Goal: Participate in discussion: Engage in conversation with other users on a specific topic

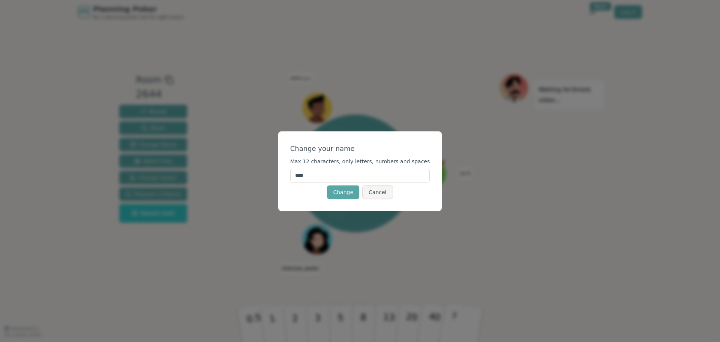
click at [324, 170] on input "****" at bounding box center [360, 176] width 140 height 14
drag, startPoint x: 324, startPoint y: 177, endPoint x: 248, endPoint y: 177, distance: 75.8
click at [248, 177] on div "Change your name Max 12 characters, only letters, numbers and spaces **** Chang…" at bounding box center [360, 171] width 720 height 342
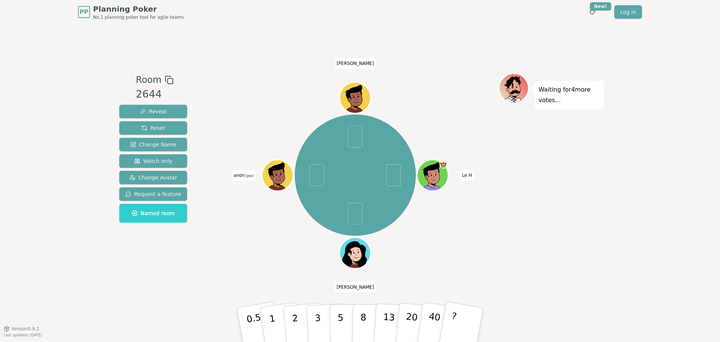
click at [242, 173] on span "anon (you)" at bounding box center [244, 175] width 24 height 11
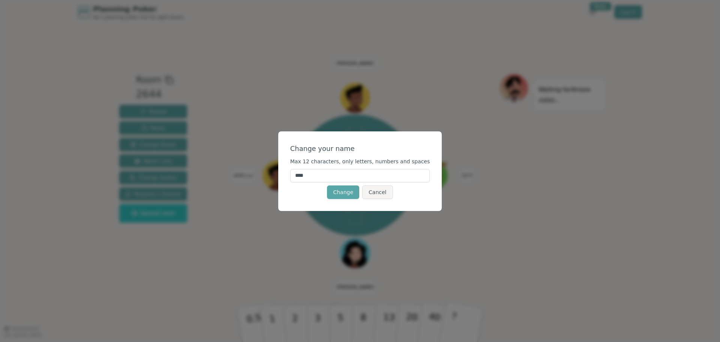
drag, startPoint x: 325, startPoint y: 176, endPoint x: 276, endPoint y: 177, distance: 48.8
click at [276, 176] on div "Change your name Max 12 characters, only letters, numbers and spaces **** Chang…" at bounding box center [360, 171] width 720 height 342
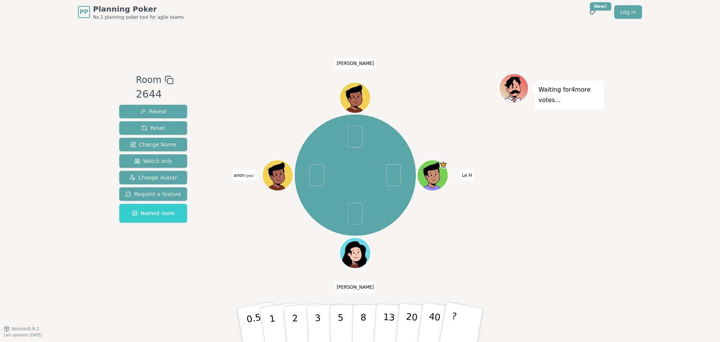
click at [245, 178] on span "anon (you)" at bounding box center [244, 175] width 24 height 11
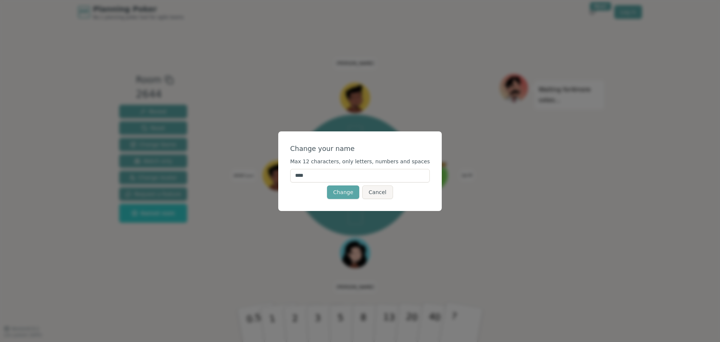
drag, startPoint x: 317, startPoint y: 178, endPoint x: 281, endPoint y: 178, distance: 35.6
click at [281, 178] on div "Change your name Max 12 characters, only letters, numbers and spaces **** Chang…" at bounding box center [360, 171] width 720 height 342
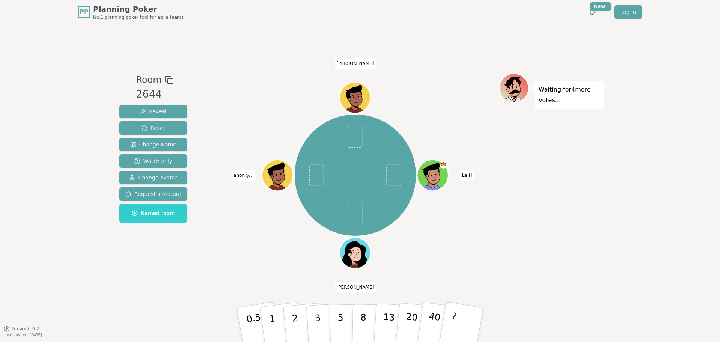
click at [248, 173] on span "anon (you)" at bounding box center [244, 175] width 24 height 11
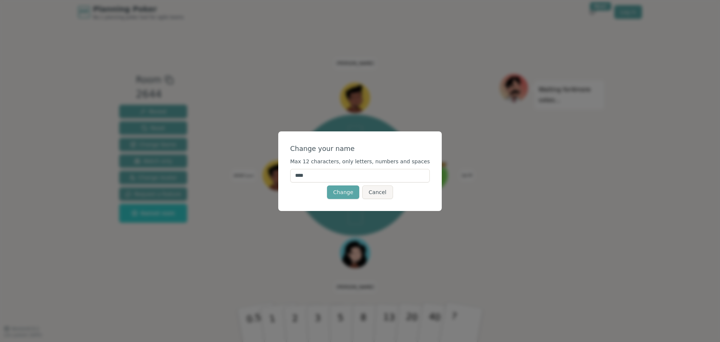
drag, startPoint x: 339, startPoint y: 174, endPoint x: 255, endPoint y: 174, distance: 84.4
click at [255, 174] on div "Change your name Max 12 characters, only letters, numbers and spaces **** Chang…" at bounding box center [360, 171] width 720 height 342
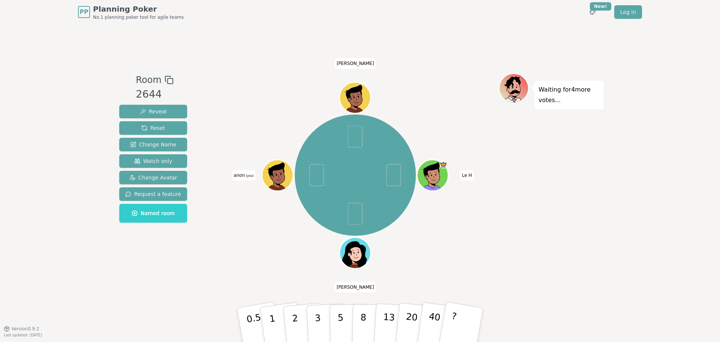
click at [233, 168] on div "Le H [PERSON_NAME] (you) [PERSON_NAME]" at bounding box center [355, 175] width 287 height 177
click at [234, 172] on span "anon (you)" at bounding box center [244, 175] width 24 height 11
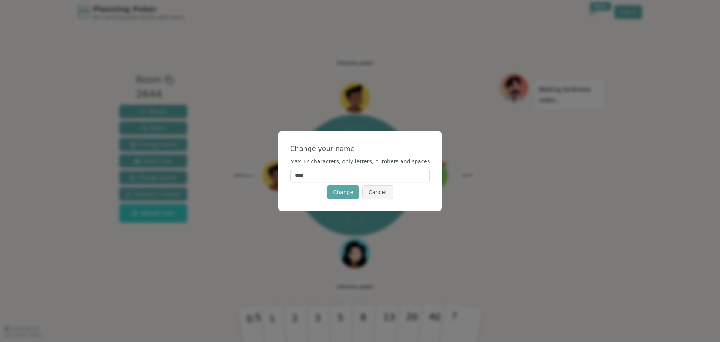
click at [320, 179] on input "****" at bounding box center [360, 176] width 140 height 14
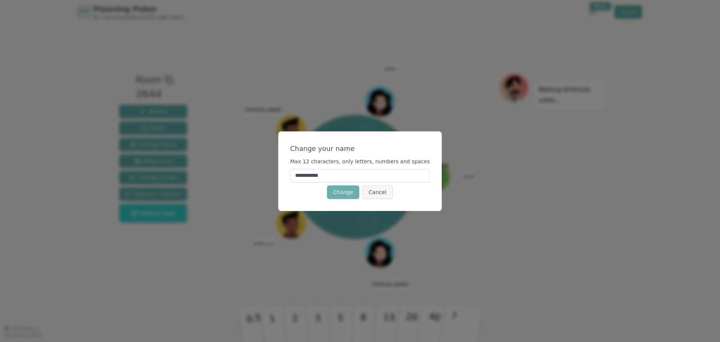
type input "**********"
click at [332, 194] on button "Change" at bounding box center [343, 192] width 32 height 14
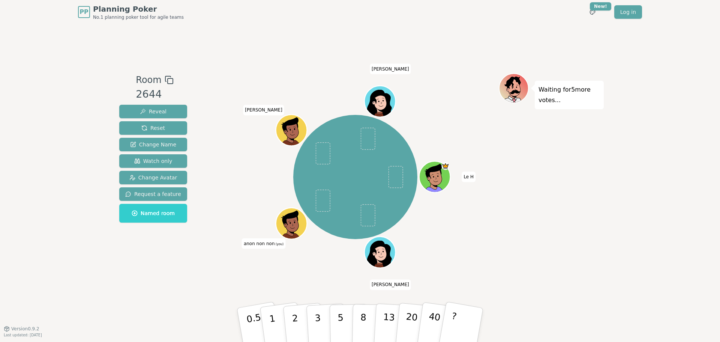
click at [289, 228] on icon at bounding box center [292, 228] width 15 height 5
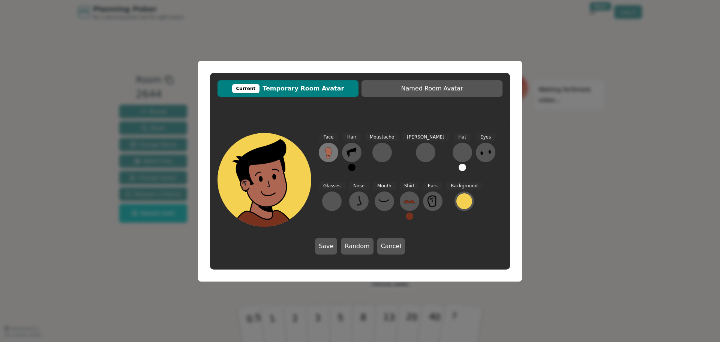
click at [324, 156] on icon at bounding box center [329, 152] width 12 height 12
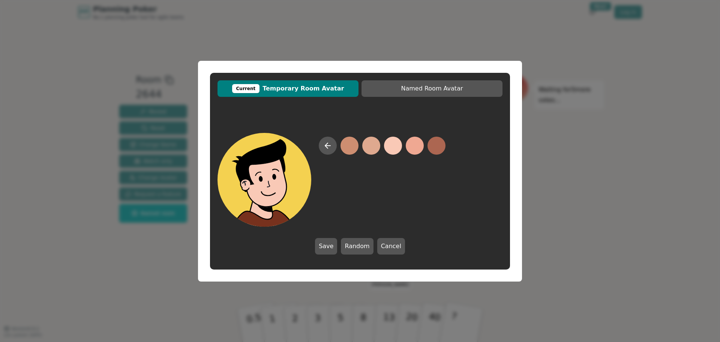
click at [397, 146] on button at bounding box center [393, 146] width 18 height 18
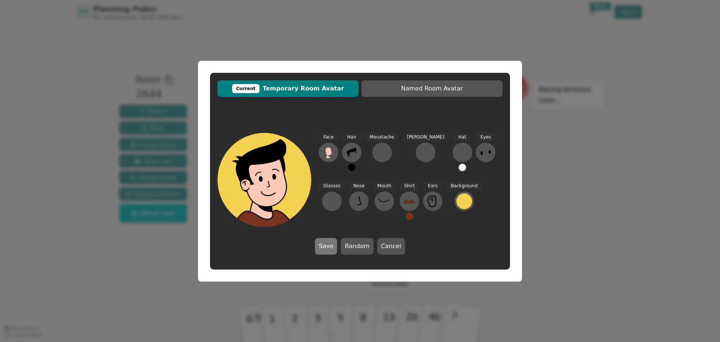
click at [330, 246] on button "Save" at bounding box center [326, 246] width 22 height 17
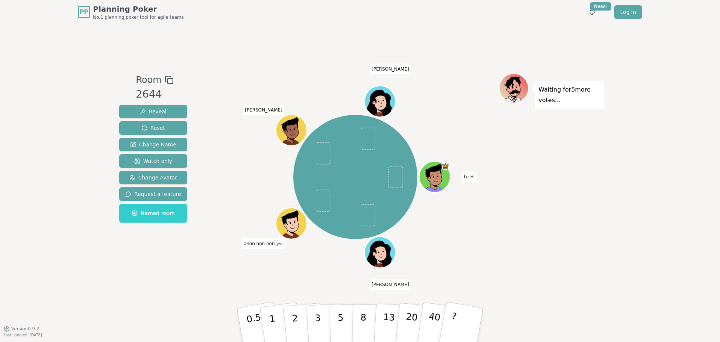
click at [287, 229] on icon at bounding box center [292, 228] width 15 height 5
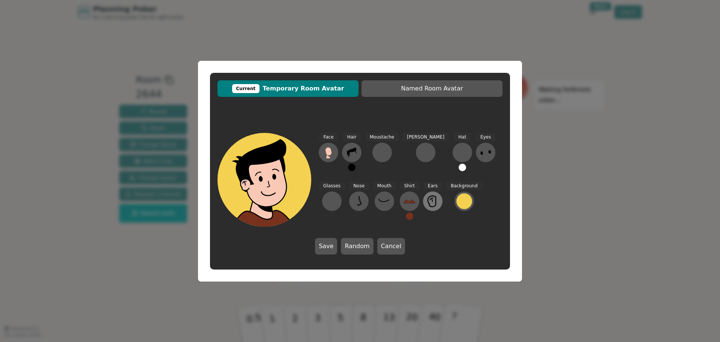
click at [427, 205] on icon at bounding box center [433, 201] width 12 height 12
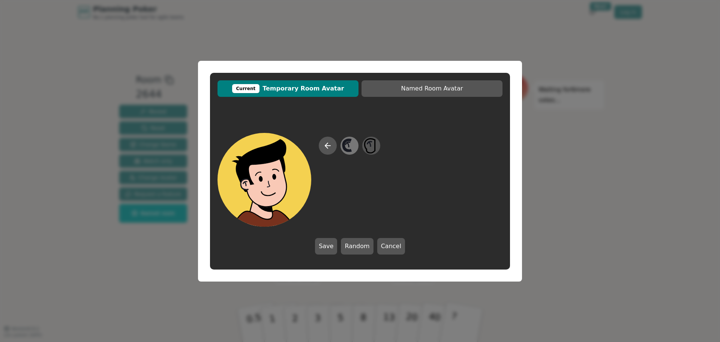
click at [353, 145] on icon at bounding box center [349, 145] width 15 height 17
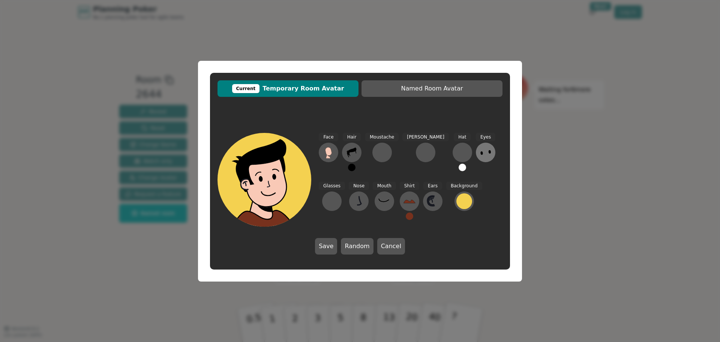
click at [480, 155] on icon at bounding box center [486, 152] width 12 height 12
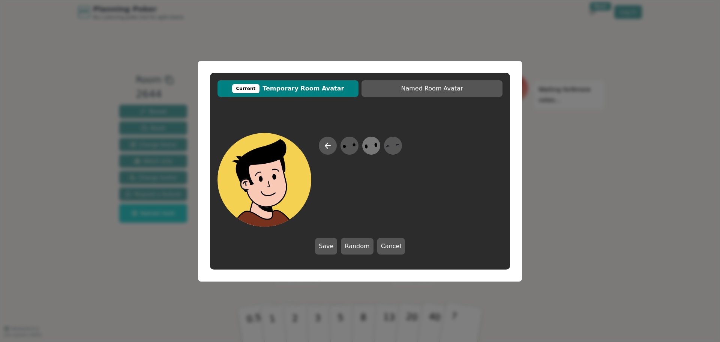
click at [375, 146] on icon at bounding box center [371, 145] width 15 height 17
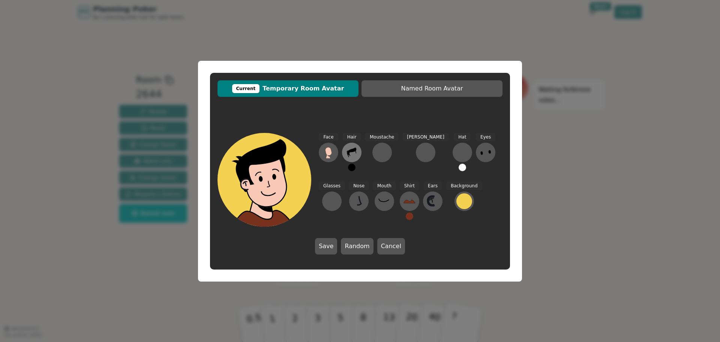
click at [352, 150] on icon at bounding box center [351, 152] width 9 height 10
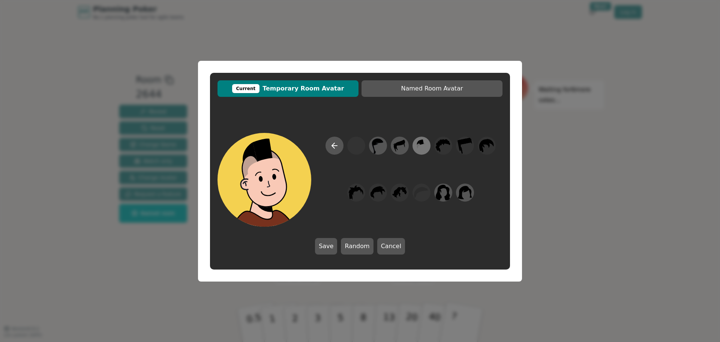
click at [421, 143] on icon at bounding box center [421, 141] width 5 height 5
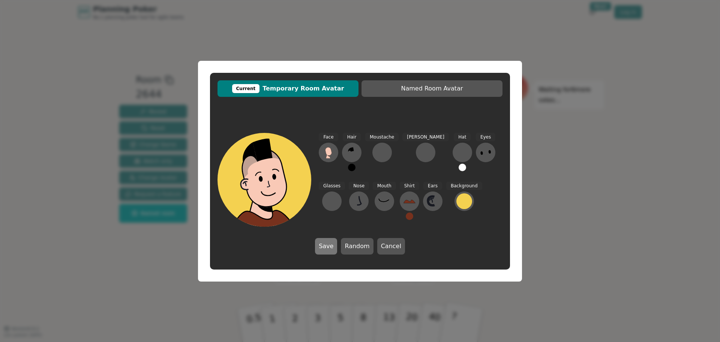
click at [334, 246] on button "Save" at bounding box center [326, 246] width 22 height 17
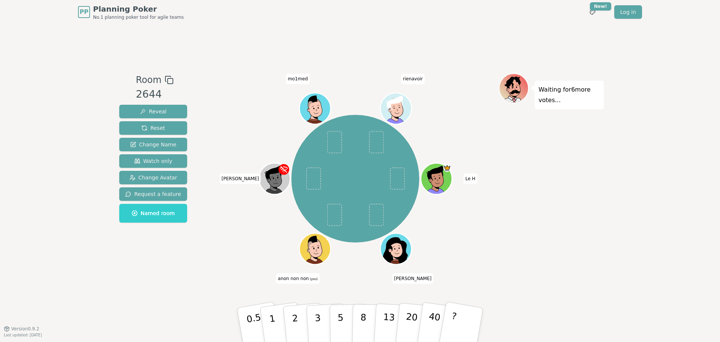
click at [229, 255] on div "Le H [PERSON_NAME] anon non non (you) [PERSON_NAME] mo1med rienavoir" at bounding box center [355, 179] width 287 height 184
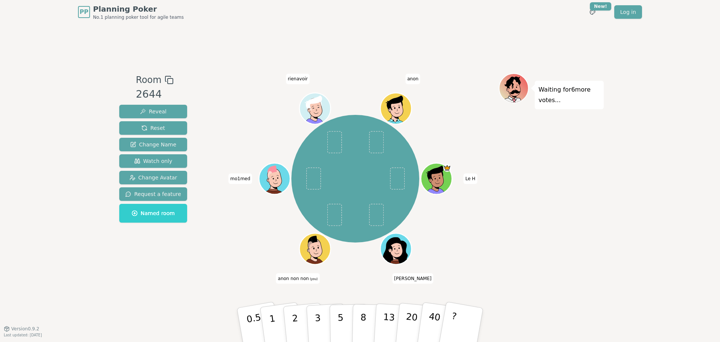
click at [327, 252] on div at bounding box center [316, 258] width 30 height 27
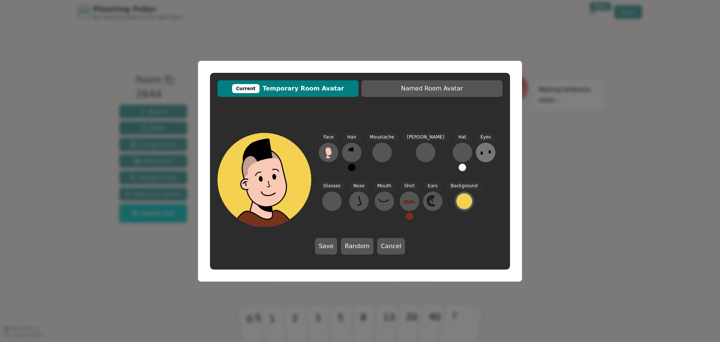
click at [480, 152] on icon at bounding box center [486, 152] width 12 height 12
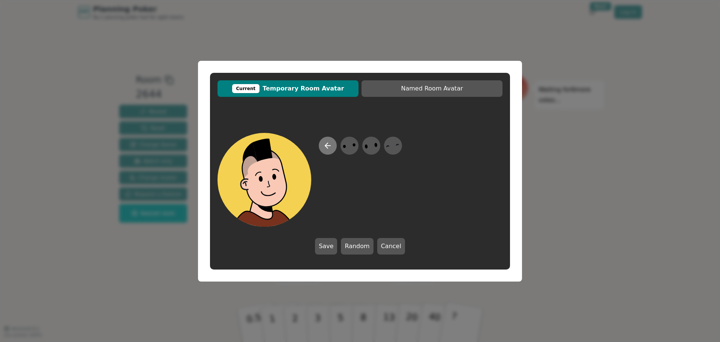
click at [330, 151] on button at bounding box center [328, 146] width 18 height 18
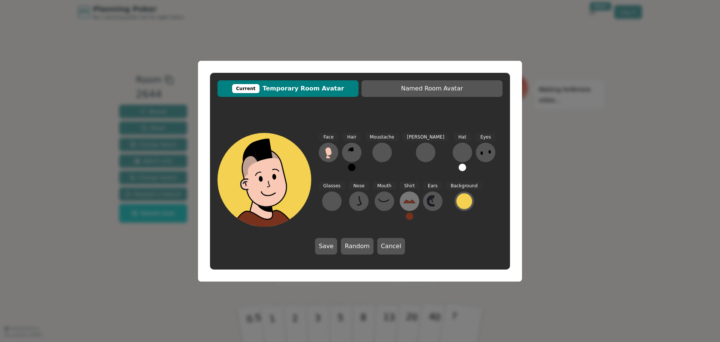
click at [404, 201] on icon at bounding box center [410, 201] width 12 height 3
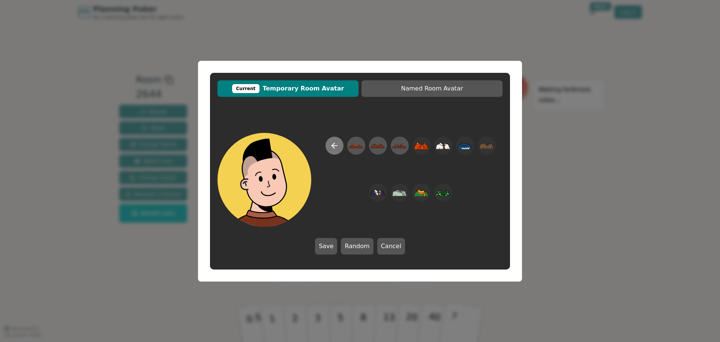
click at [337, 143] on icon at bounding box center [334, 145] width 9 height 9
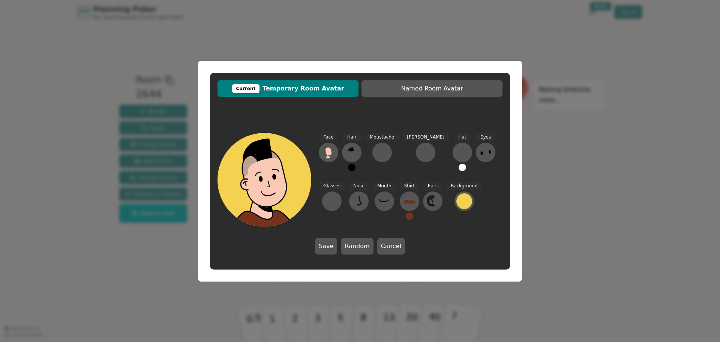
click at [463, 213] on div "Face Hair Moustache [PERSON_NAME] Hat Eyes Glasses Nose Mouth Shirt Ears Backgr…" at bounding box center [411, 180] width 184 height 94
click at [399, 254] on button "Cancel" at bounding box center [391, 246] width 28 height 17
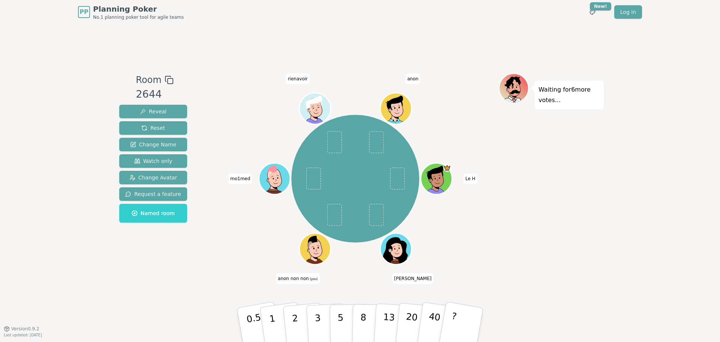
click at [537, 257] on div "Waiting for 6 more votes..." at bounding box center [551, 176] width 105 height 206
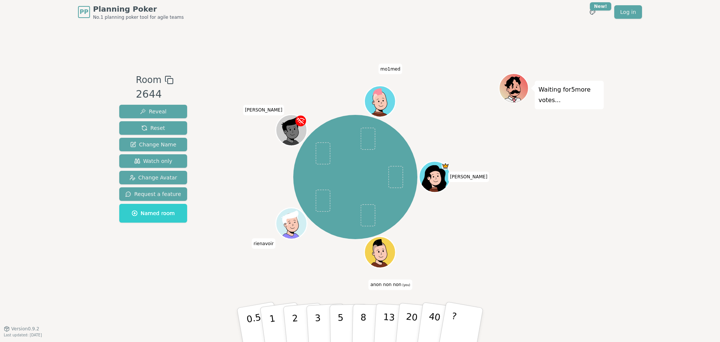
click at [246, 273] on div "[PERSON_NAME] anon non non (you) rienavoir [PERSON_NAME] mo1med" at bounding box center [355, 176] width 287 height 206
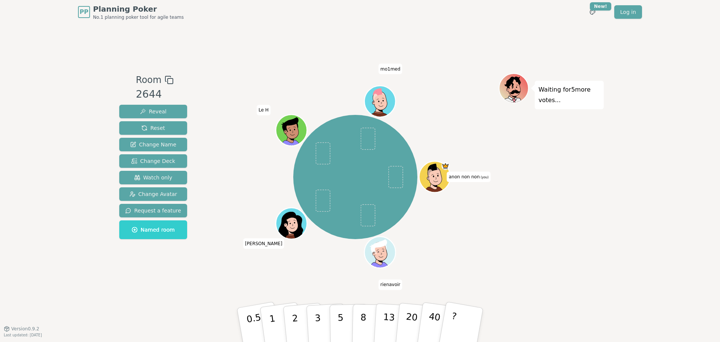
click at [549, 297] on div "Room 2644 Reveal Reset Change Name Change Deck Watch only Change Avatar Request…" at bounding box center [360, 176] width 488 height 304
click at [147, 159] on span "Change Deck" at bounding box center [153, 161] width 44 height 8
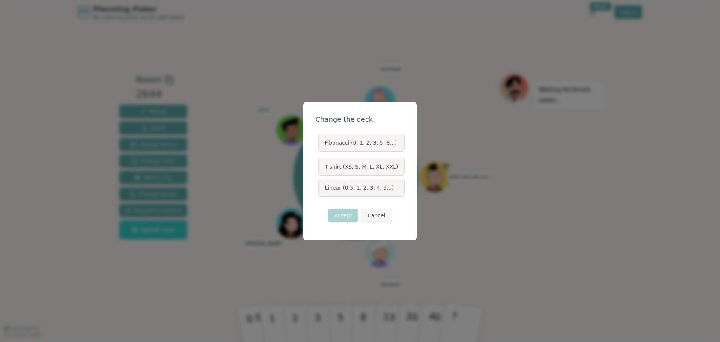
click at [347, 186] on label "Linear (0.5, 1, 2, 3, 4, 5...)" at bounding box center [361, 188] width 86 height 18
click at [321, 186] on button "Linear (0.5, 1, 2, 3, 4, 5...)" at bounding box center [318, 188] width 6 height 6
click at [336, 217] on button "Accept" at bounding box center [343, 216] width 30 height 14
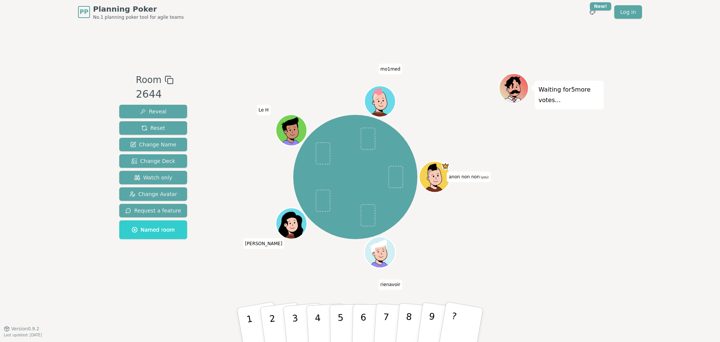
click at [206, 281] on div "Room 2644 Reveal Reset Change Name Change Deck Watch only Change Avatar Request…" at bounding box center [360, 176] width 488 height 304
click at [315, 318] on p "4" at bounding box center [318, 325] width 8 height 41
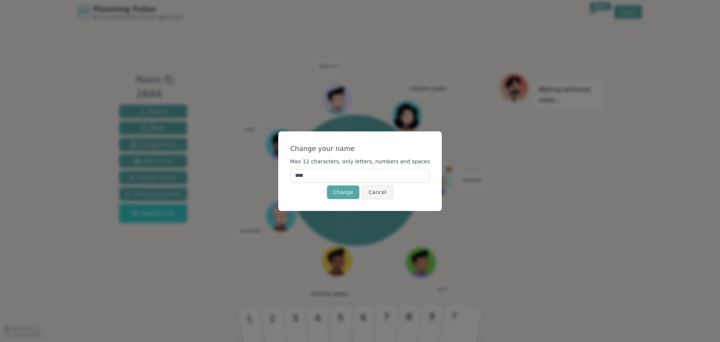
click at [341, 177] on input "****" at bounding box center [360, 176] width 140 height 14
type input "**********"
click at [337, 189] on button "Change" at bounding box center [343, 192] width 32 height 14
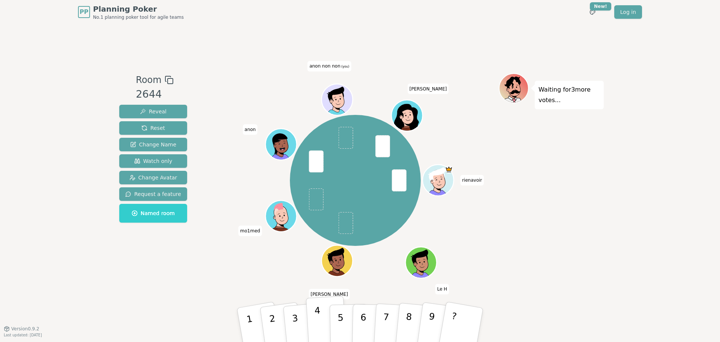
click at [316, 326] on p "4" at bounding box center [318, 325] width 8 height 41
click at [255, 278] on div "rienavoir Le H [PERSON_NAME] mo1med [PERSON_NAME] non non (you) [PERSON_NAME]" at bounding box center [355, 176] width 287 height 206
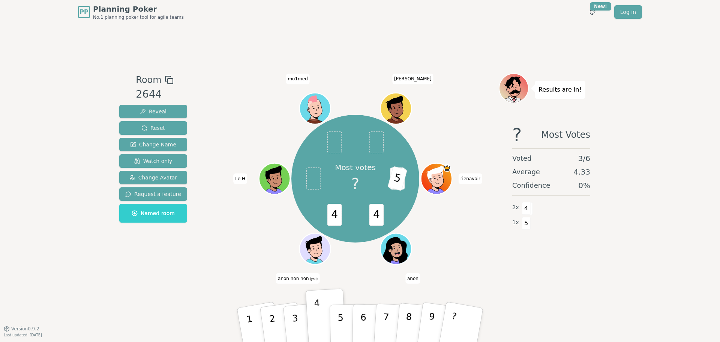
click at [158, 286] on div "Room 2644 Reveal Reset Change Name Watch only Change Avatar Request a feature N…" at bounding box center [360, 176] width 488 height 304
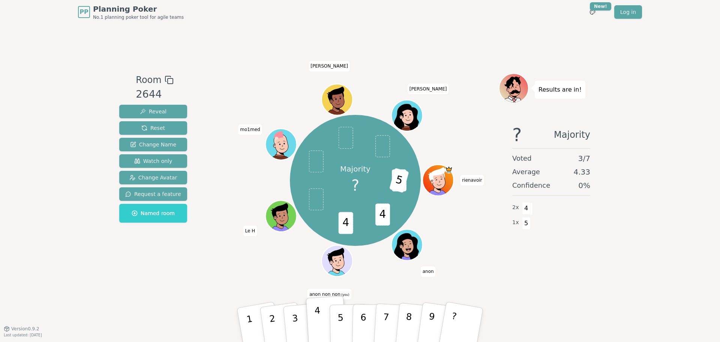
click at [317, 317] on p "4" at bounding box center [318, 325] width 8 height 41
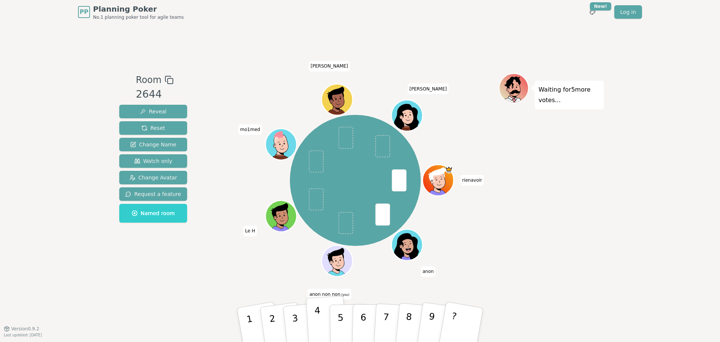
click at [321, 326] on button "4" at bounding box center [326, 325] width 41 height 59
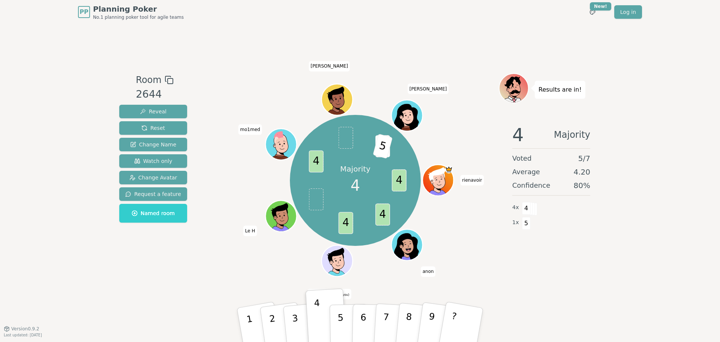
click at [507, 244] on div "4 Majority Voted 5 / 7 Average 4.20 Confidence 80 % 4 x 4 1 x 5" at bounding box center [551, 193] width 105 height 150
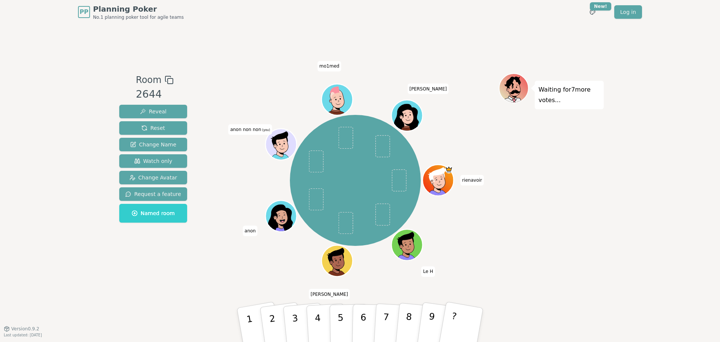
click at [253, 286] on div "Room 2644 Reveal Reset Change Name Watch only Change Avatar Request a feature N…" at bounding box center [360, 176] width 488 height 304
click at [214, 282] on div "Room 2644 Reveal Reset Change Name Watch only Change Avatar Request a feature N…" at bounding box center [360, 176] width 488 height 304
click at [226, 267] on div "rienavoir Le [PERSON_NAME] [PERSON_NAME] non non (you) mo1med [PERSON_NAME]" at bounding box center [355, 181] width 287 height 188
click at [230, 255] on div "rienavoir Le [PERSON_NAME] [PERSON_NAME] non non (you) mo1med [PERSON_NAME]" at bounding box center [355, 181] width 287 height 188
click at [246, 325] on button "1" at bounding box center [259, 325] width 47 height 62
